Goal: Manage account settings

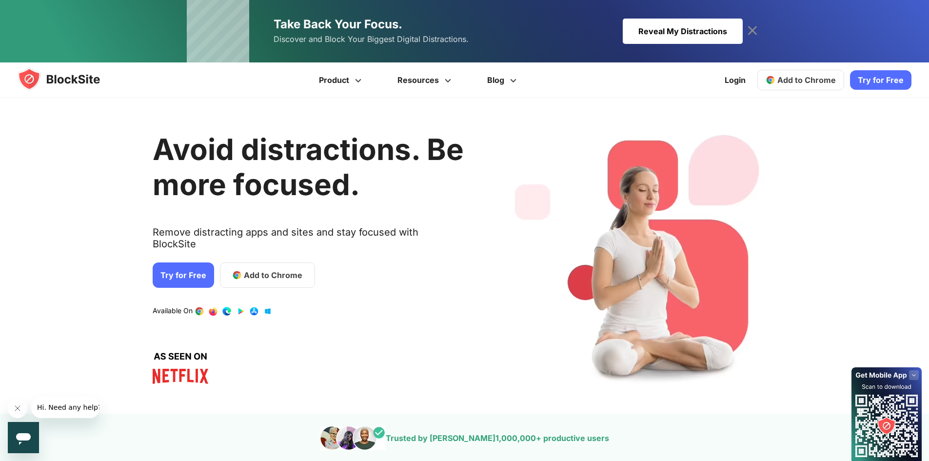
click at [756, 34] on icon at bounding box center [752, 30] width 9 height 9
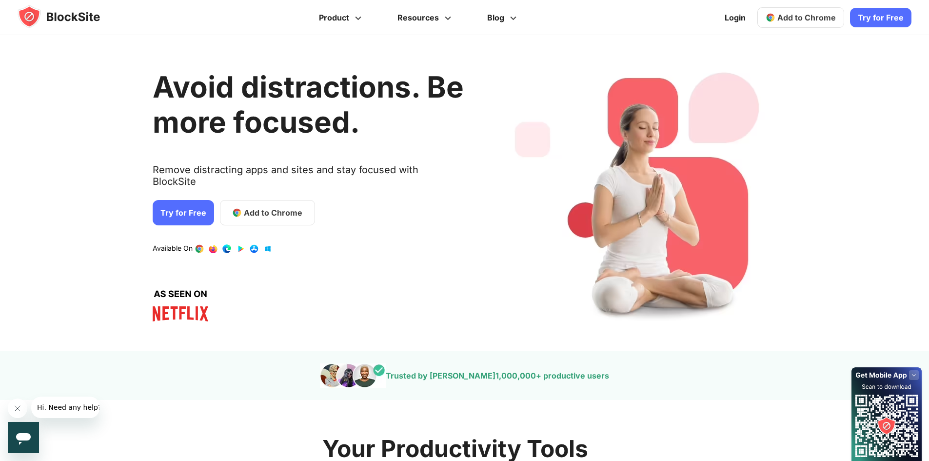
click at [275, 314] on div "Avoid distractions. Be more focused. Remove distracting apps and sites and stay…" at bounding box center [308, 193] width 311 height 287
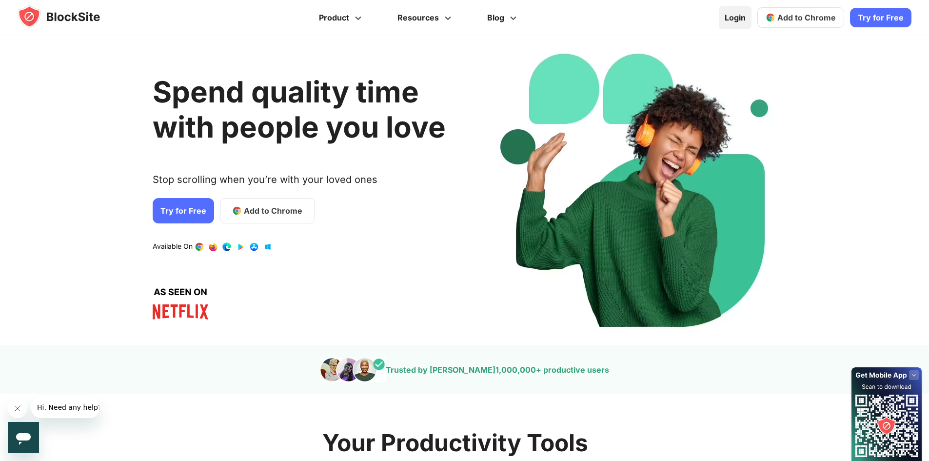
click at [729, 20] on link "Login" at bounding box center [735, 17] width 33 height 23
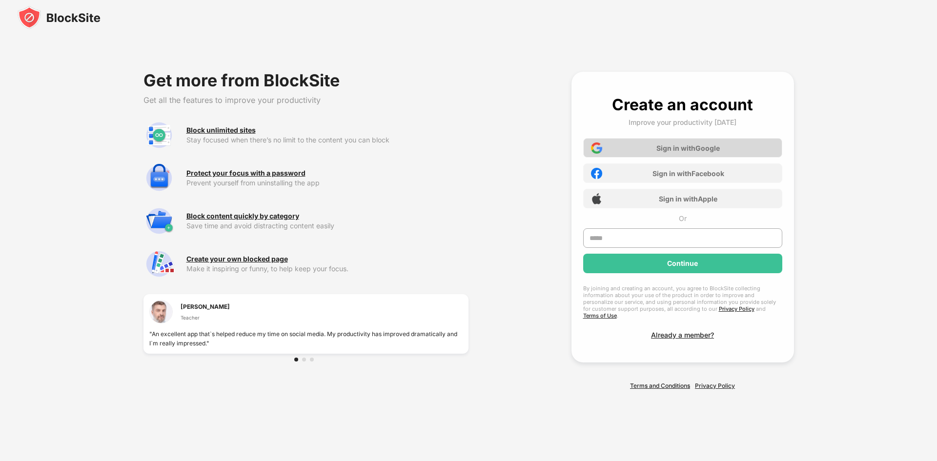
click at [686, 151] on div "Sign in with Google" at bounding box center [687, 148] width 63 height 8
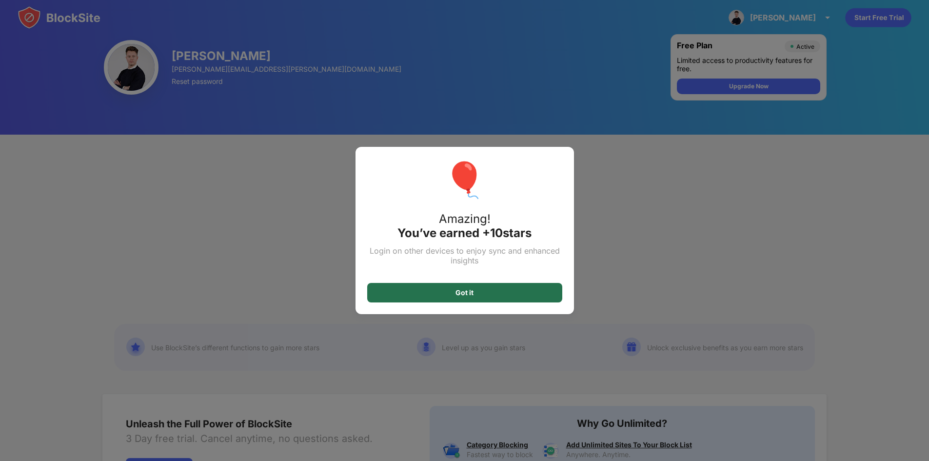
click at [542, 296] on div "Got it" at bounding box center [464, 293] width 195 height 20
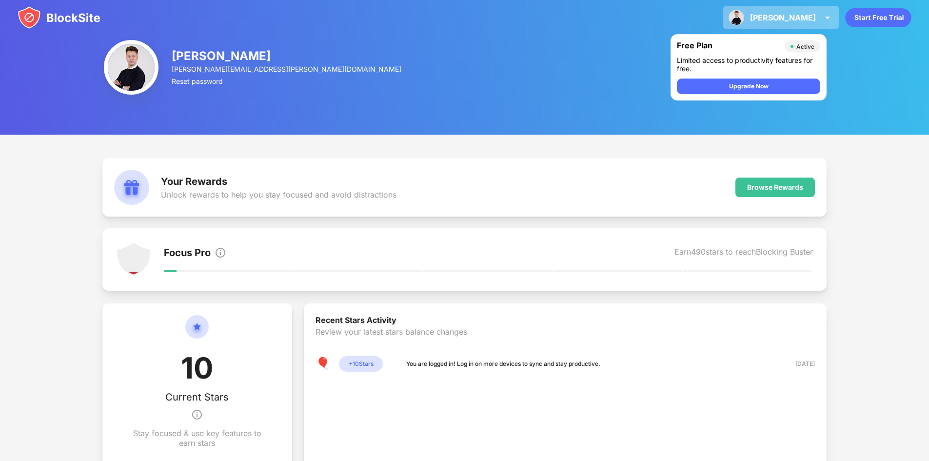
click at [815, 13] on div "Erick" at bounding box center [783, 18] width 66 height 10
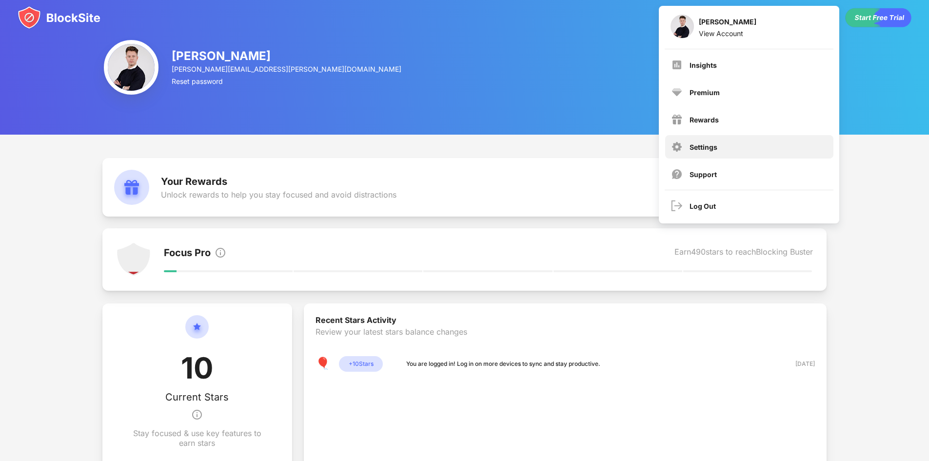
click at [700, 148] on div "Settings" at bounding box center [704, 147] width 28 height 8
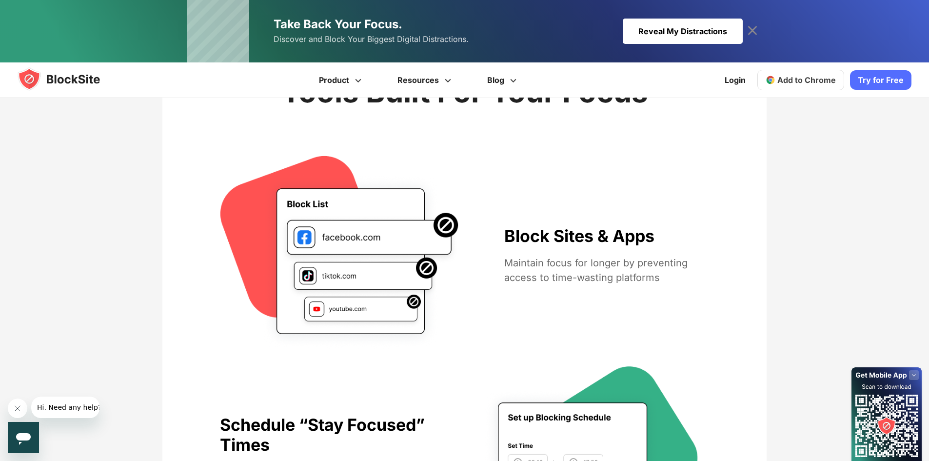
scroll to position [146, 0]
